Goal: Find contact information: Find contact information

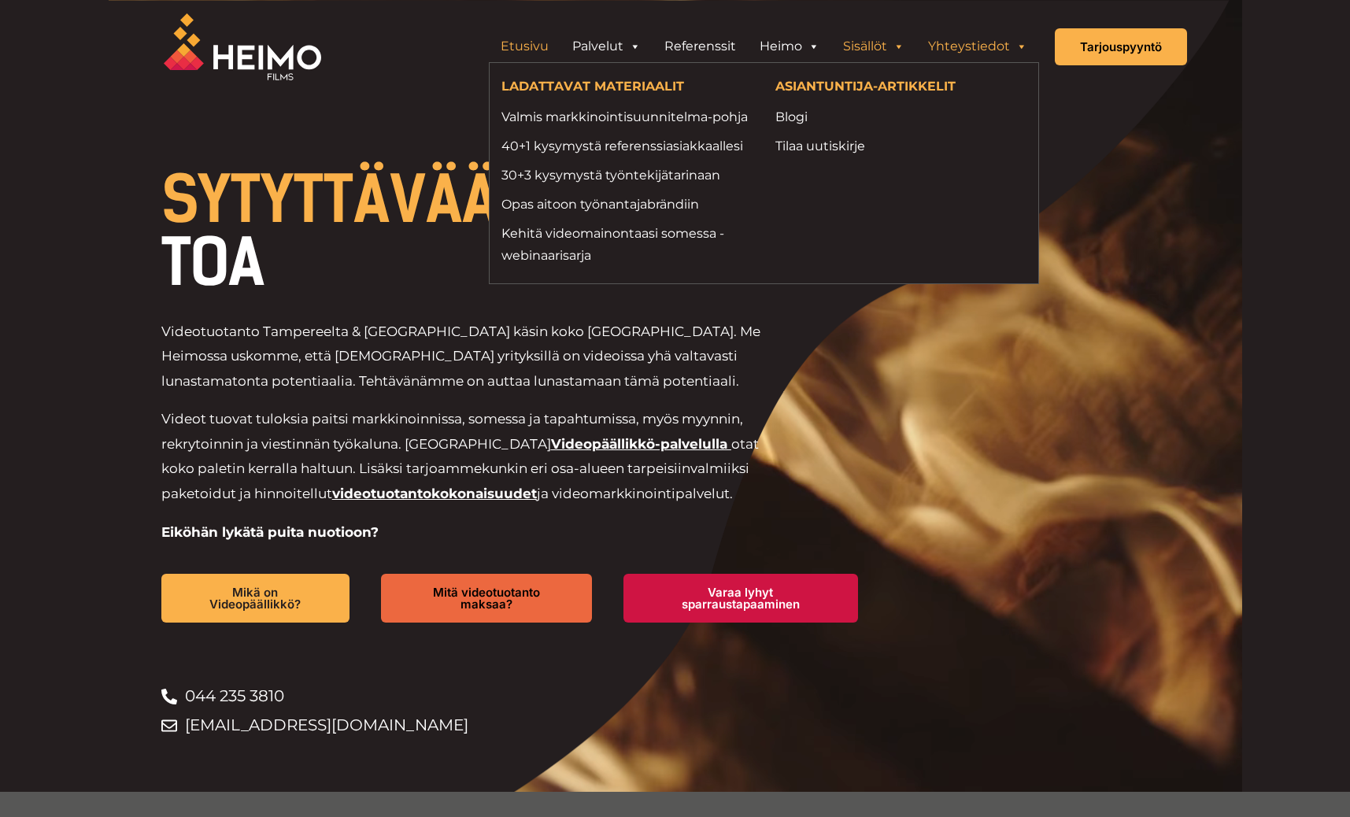
click at [972, 48] on link "Yhteystiedot" at bounding box center [977, 46] width 123 height 31
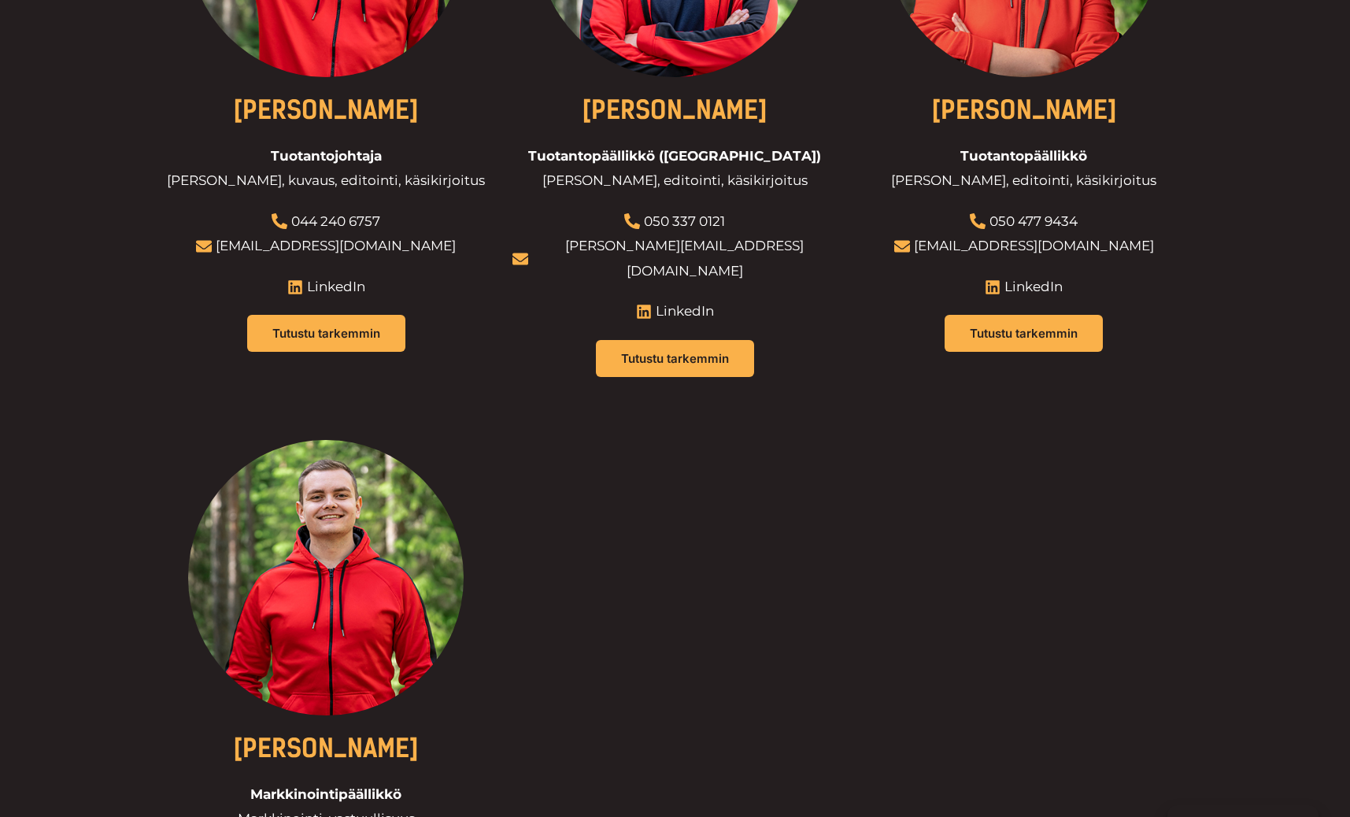
scroll to position [1369, 0]
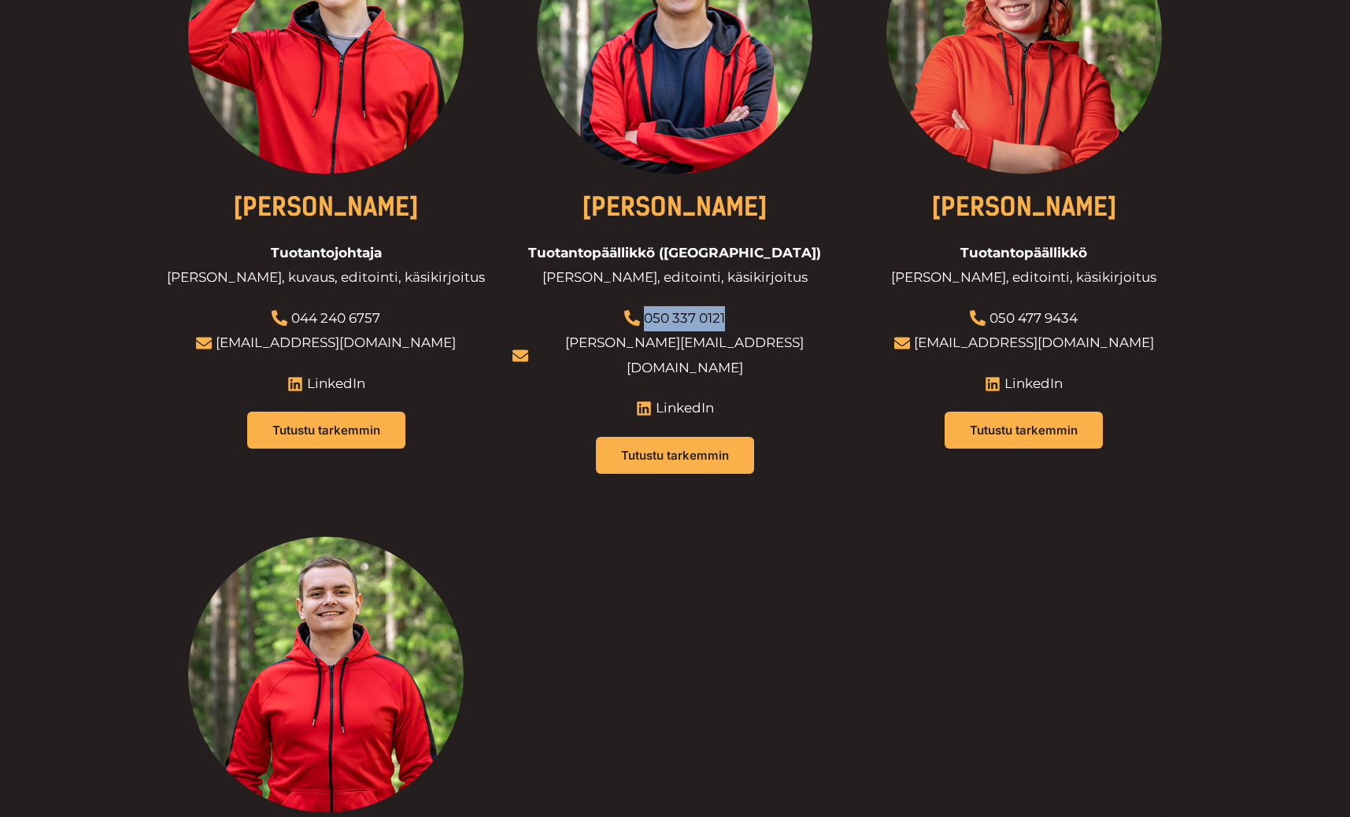
drag, startPoint x: 743, startPoint y: 257, endPoint x: 648, endPoint y: 252, distance: 95.4
click at [648, 306] on li "050 337 0121" at bounding box center [674, 318] width 325 height 25
copy link "050 337 0121"
